Goal: Task Accomplishment & Management: Use online tool/utility

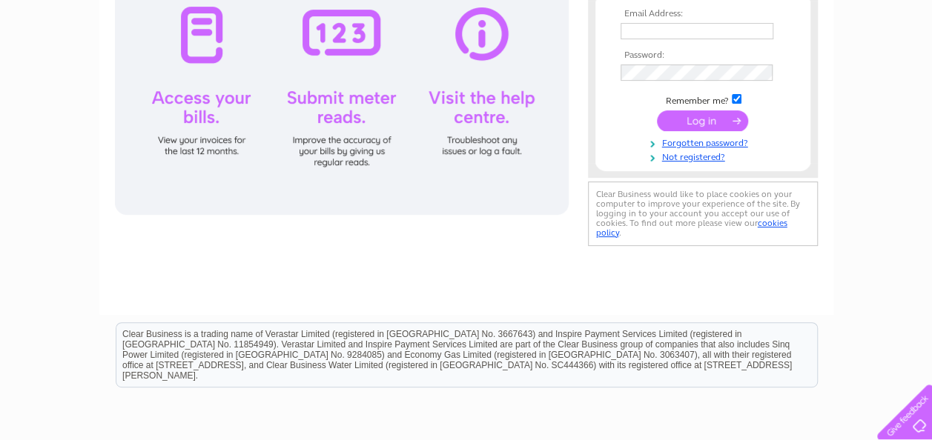
scroll to position [45, 0]
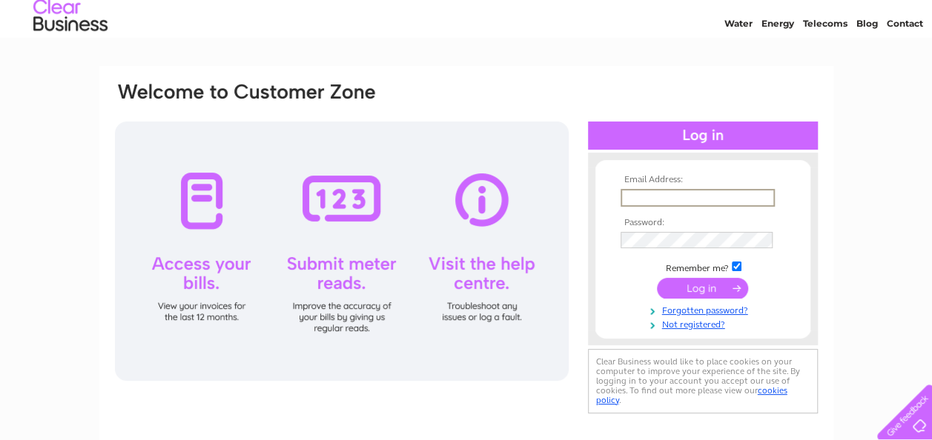
click at [640, 189] on input "text" at bounding box center [697, 198] width 154 height 18
type input "sharon.mclafferty@hotmail.co.uk"
click at [681, 296] on input "submit" at bounding box center [702, 286] width 91 height 21
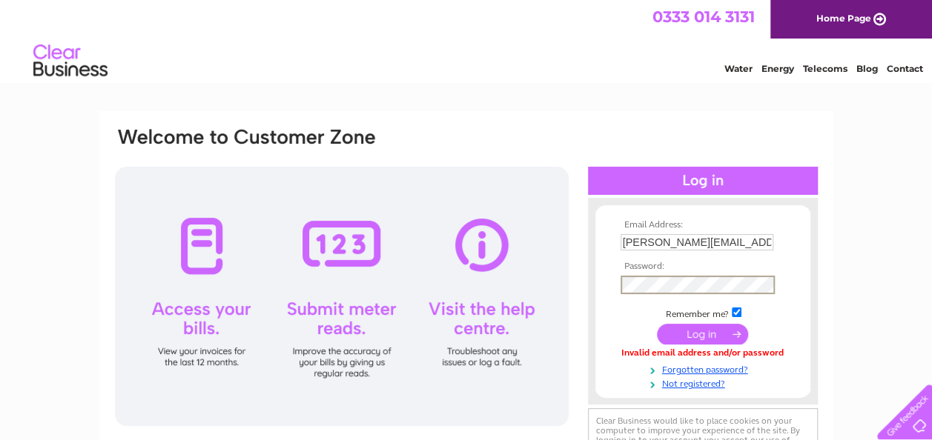
click at [701, 339] on input "submit" at bounding box center [702, 334] width 91 height 21
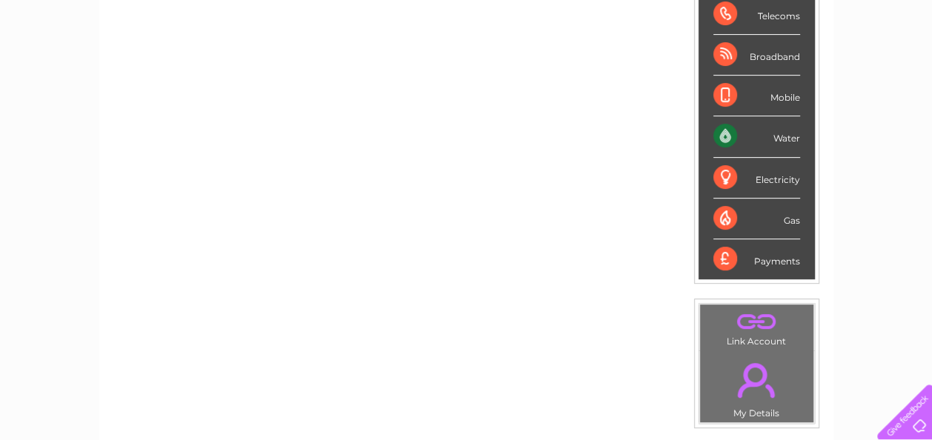
scroll to position [224, 0]
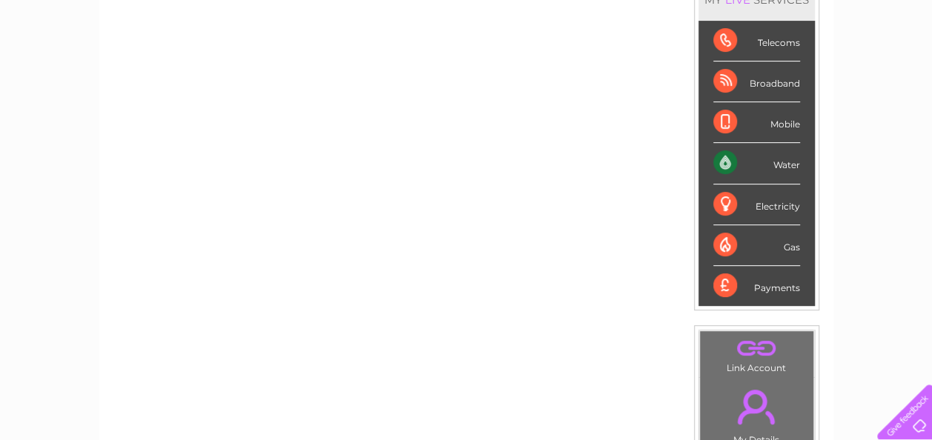
click at [720, 158] on div "Water" at bounding box center [756, 163] width 87 height 41
click at [784, 163] on div "Water" at bounding box center [756, 163] width 87 height 41
click at [732, 166] on div "Water" at bounding box center [756, 163] width 87 height 41
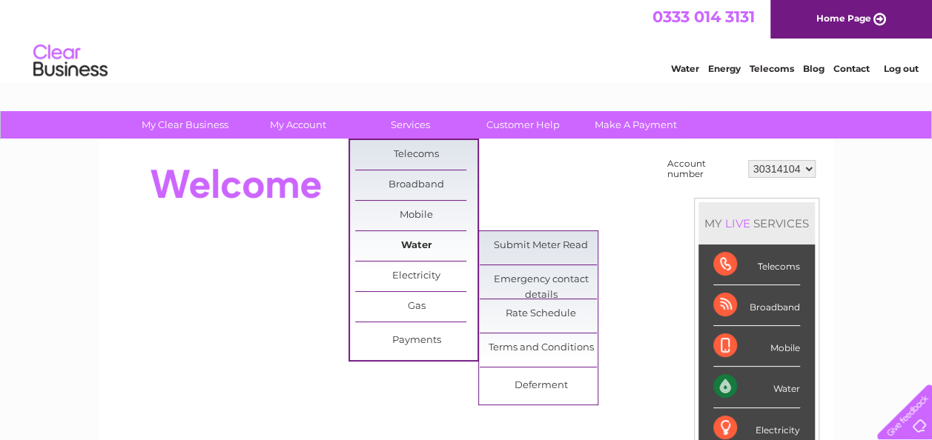
click at [406, 242] on link "Water" at bounding box center [416, 246] width 122 height 30
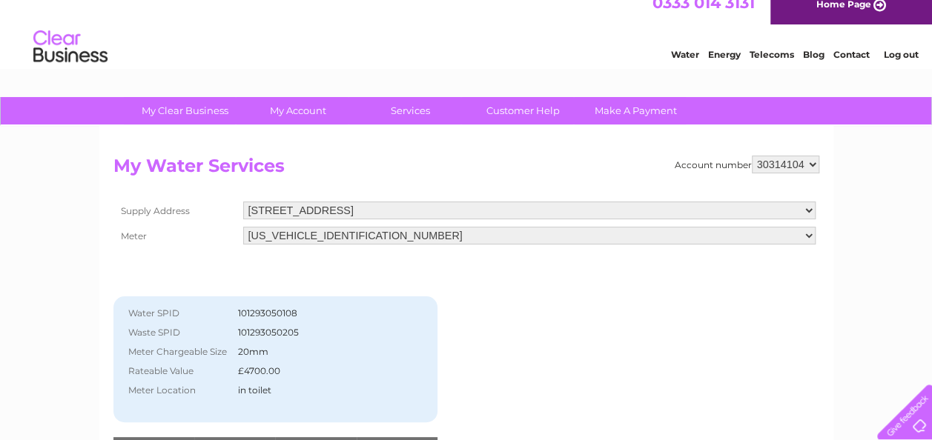
scroll to position [15, 0]
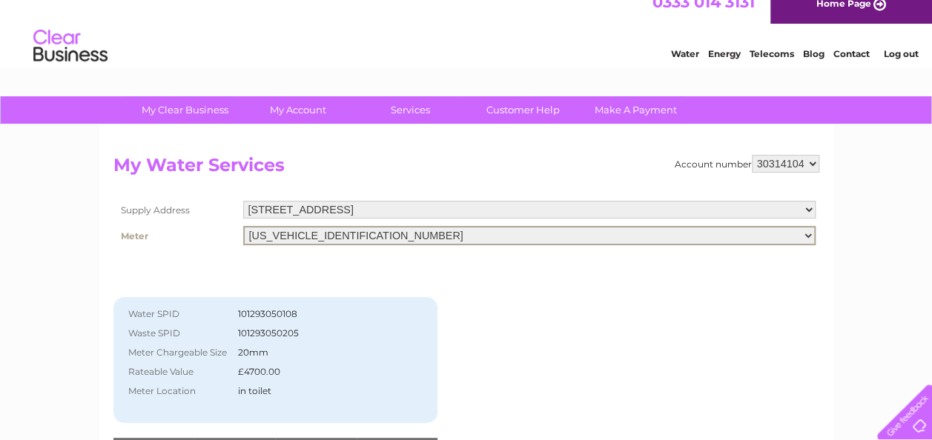
click at [510, 230] on select "[US_VEHICLE_IDENTIFICATION_NUMBER]" at bounding box center [529, 235] width 572 height 19
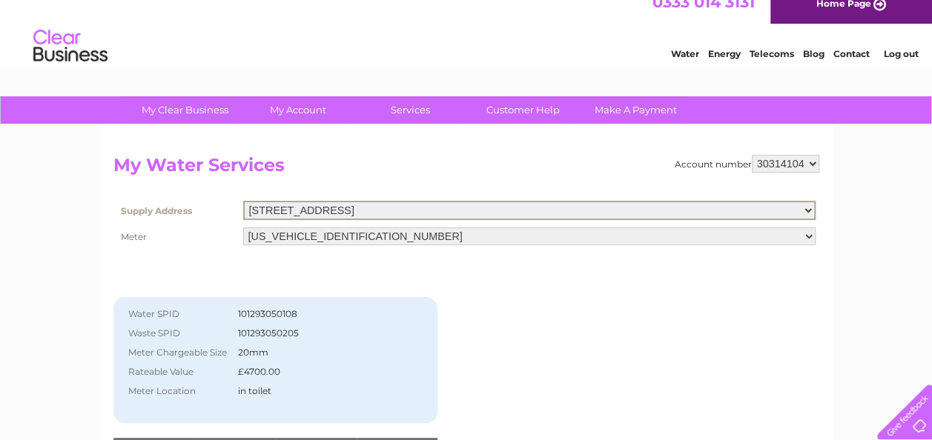
click at [530, 208] on select "[STREET_ADDRESS]" at bounding box center [529, 210] width 572 height 19
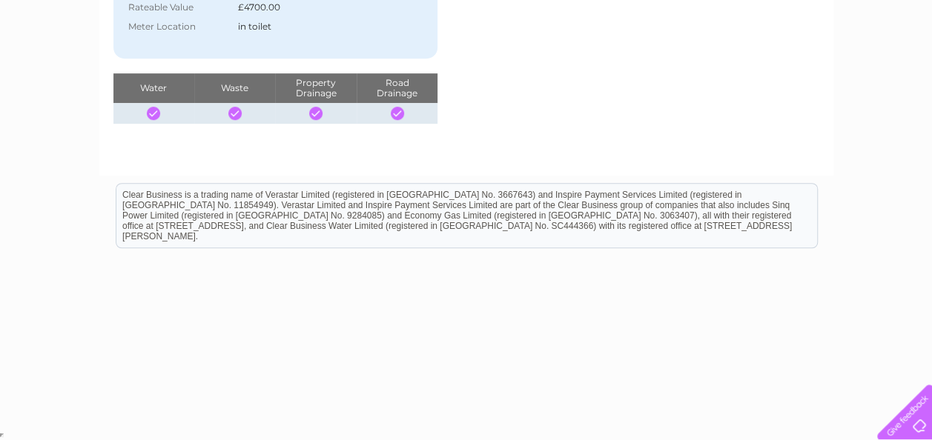
scroll to position [0, 0]
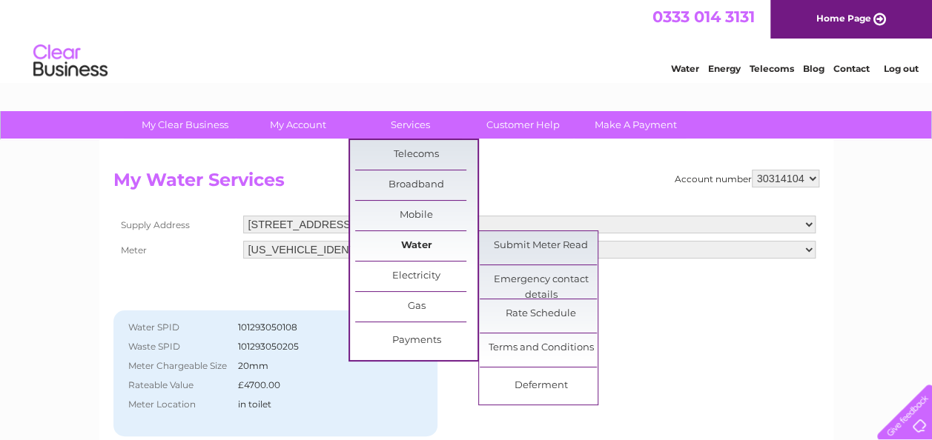
click at [405, 245] on link "Water" at bounding box center [416, 246] width 122 height 30
click at [525, 256] on link "Submit Meter Read" at bounding box center [541, 246] width 122 height 30
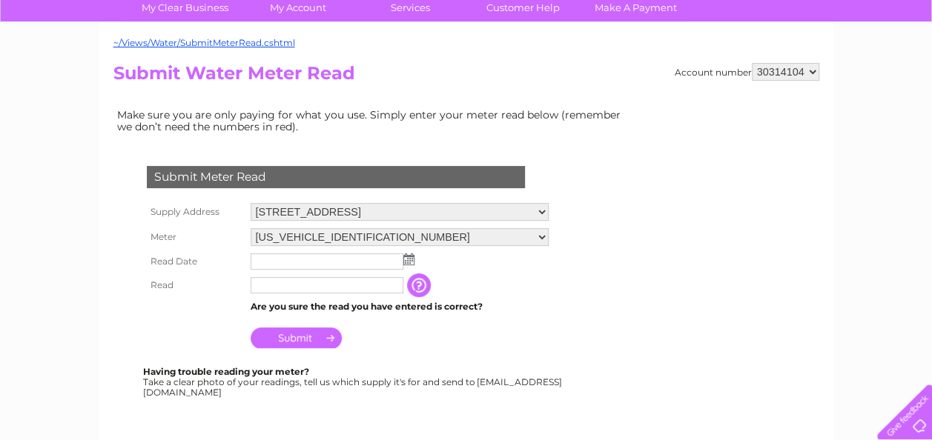
scroll to position [116, 0]
click at [408, 258] on img at bounding box center [408, 260] width 11 height 12
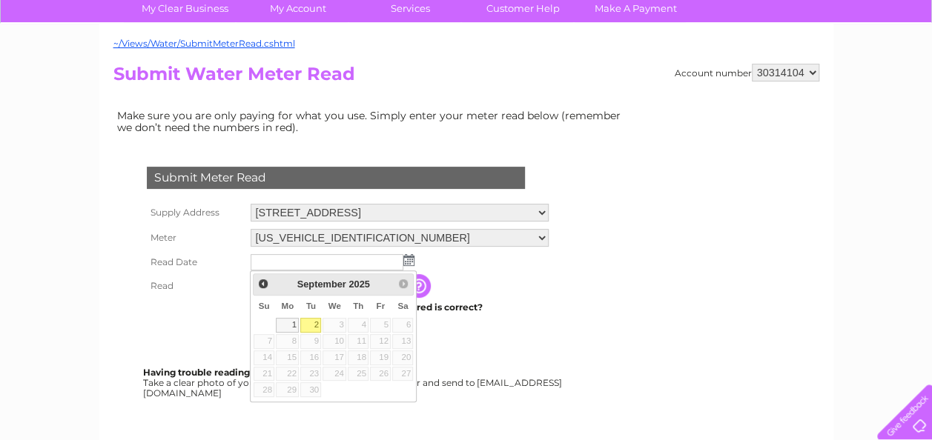
click at [311, 324] on link "2" at bounding box center [310, 325] width 21 height 15
type input "[DATE]"
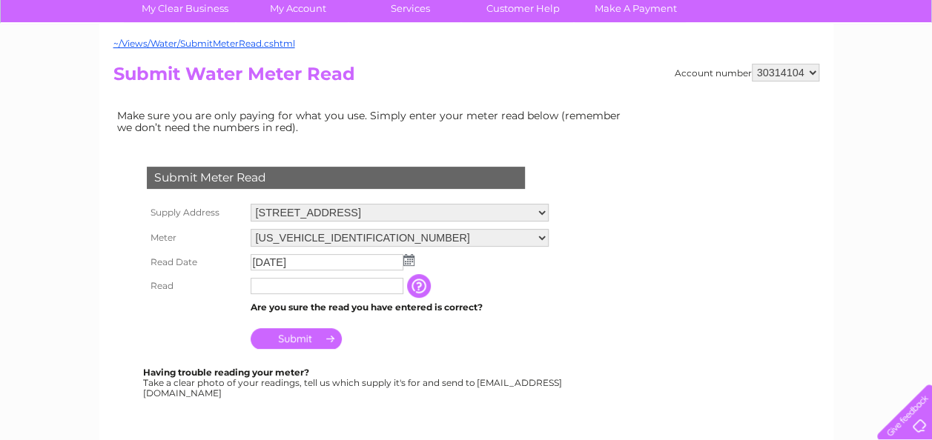
click at [359, 288] on input "text" at bounding box center [327, 286] width 153 height 16
click at [359, 288] on input "text" at bounding box center [328, 287] width 154 height 18
type input "0"
type input "8"
type input "0"
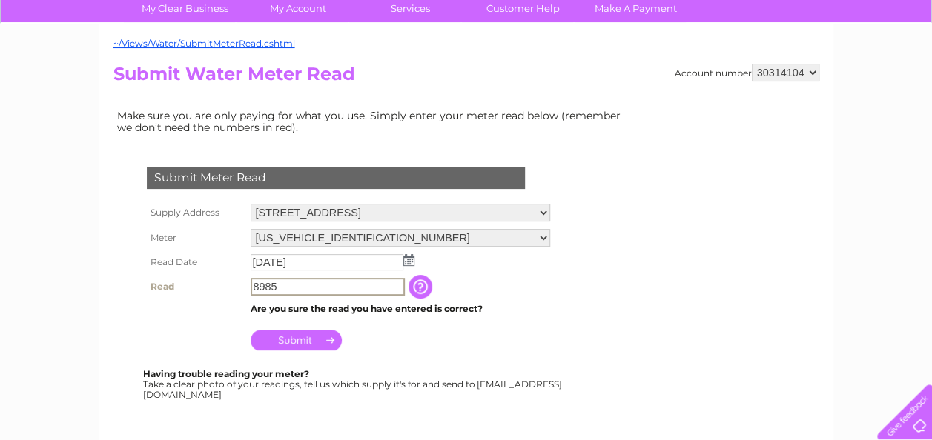
type input "8985"
click at [431, 287] on input "button" at bounding box center [421, 287] width 27 height 24
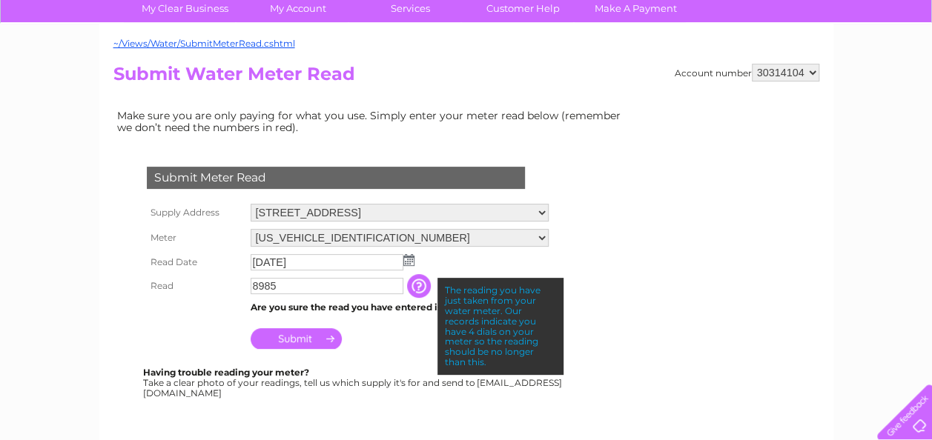
click at [357, 342] on td "Submit" at bounding box center [399, 335] width 305 height 36
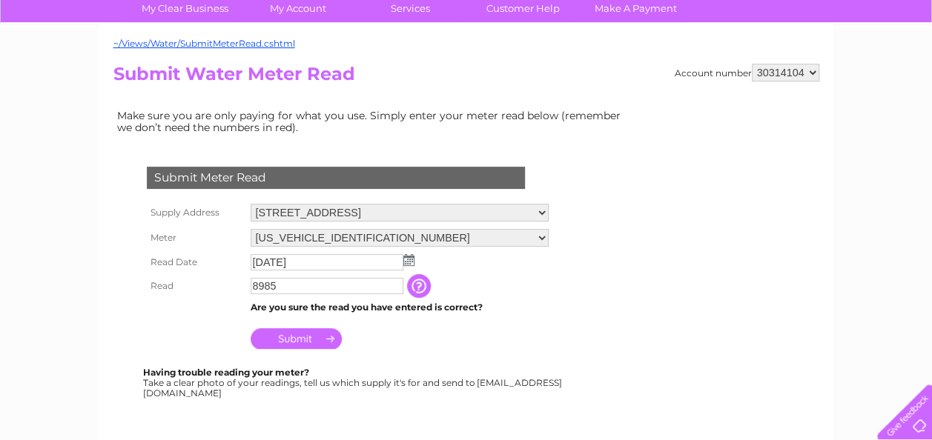
click at [322, 338] on input "Submit" at bounding box center [296, 338] width 91 height 21
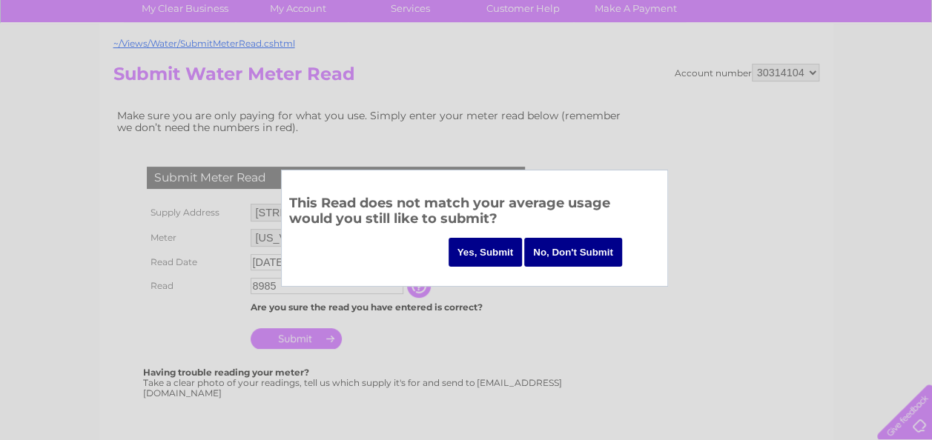
click at [476, 260] on input "Yes, Submit" at bounding box center [485, 252] width 74 height 29
